Goal: Navigation & Orientation: Find specific page/section

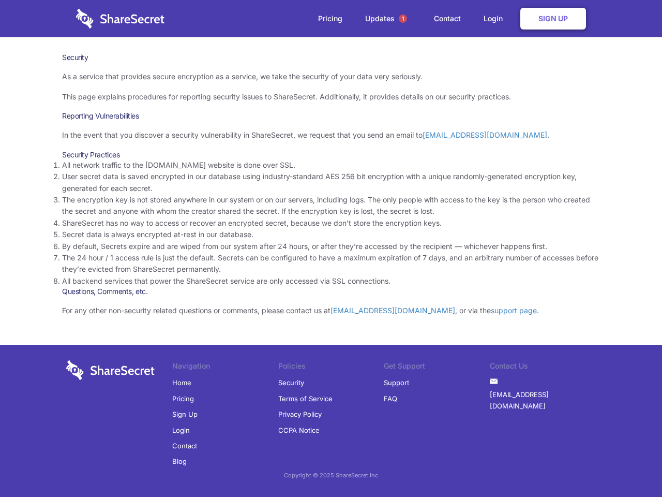
click at [331, 248] on li "By default, Secrets expire and are wiped from our system after 24 hours, or aft…" at bounding box center [331, 246] width 538 height 11
click at [403, 19] on span "1" at bounding box center [403, 18] width 8 height 8
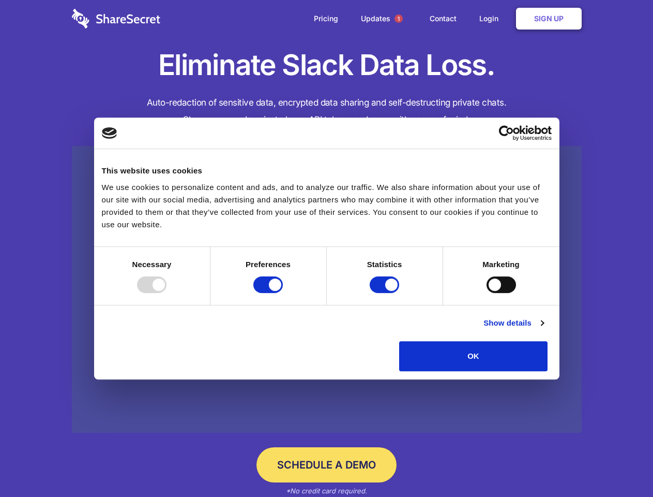
click at [167, 293] on div at bounding box center [151, 284] width 29 height 17
click at [283, 293] on input "Preferences" at bounding box center [268, 284] width 29 height 17
checkbox input "false"
click at [386, 293] on input "Statistics" at bounding box center [384, 284] width 29 height 17
checkbox input "false"
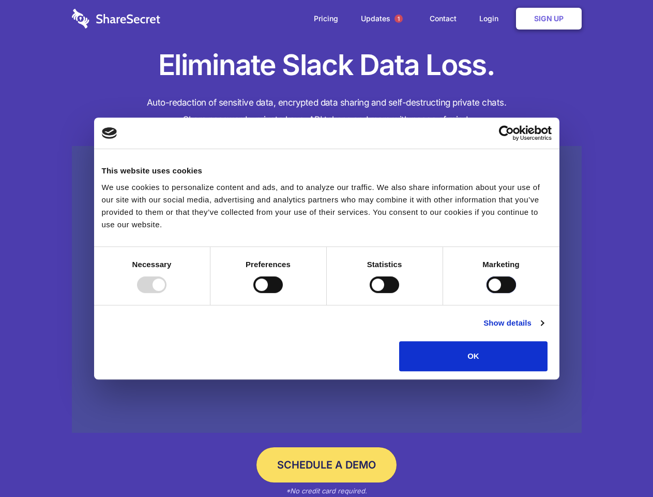
click at [487, 293] on input "Marketing" at bounding box center [501, 284] width 29 height 17
checkbox input "true"
click at [544, 329] on link "Show details" at bounding box center [514, 323] width 60 height 12
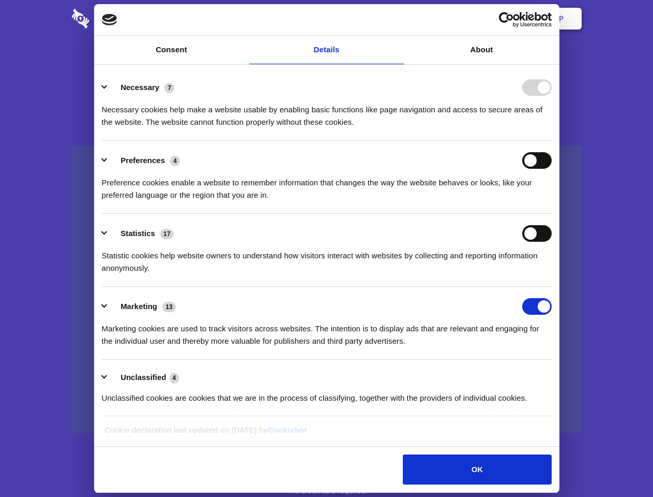
click at [552, 141] on li "Necessary 7 Necessary cookies help make a website usable by enabling basic func…" at bounding box center [327, 104] width 450 height 73
click at [398, 19] on span "1" at bounding box center [399, 18] width 8 height 8
